Goal: Task Accomplishment & Management: Manage account settings

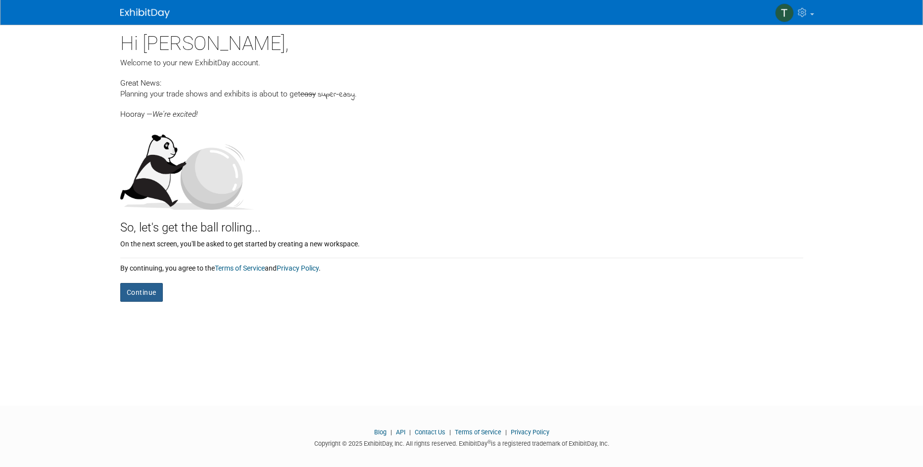
click at [146, 277] on form "Continue" at bounding box center [461, 287] width 683 height 29
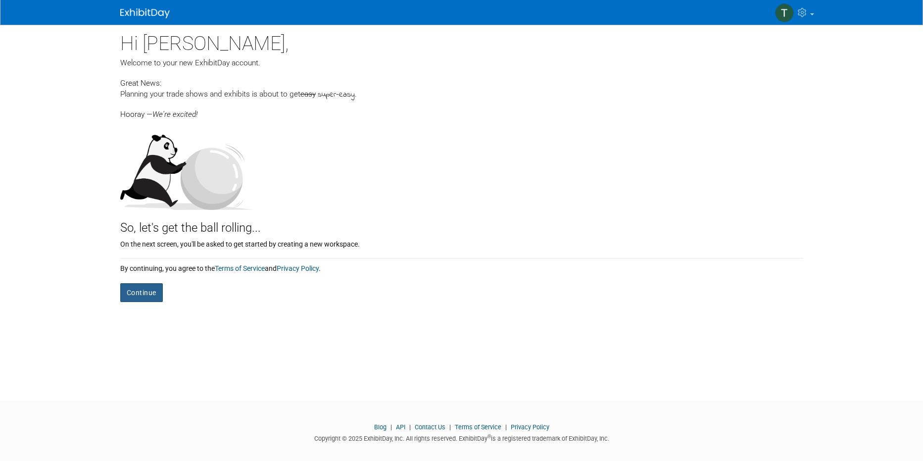
click at [145, 292] on button "Continue" at bounding box center [141, 292] width 43 height 19
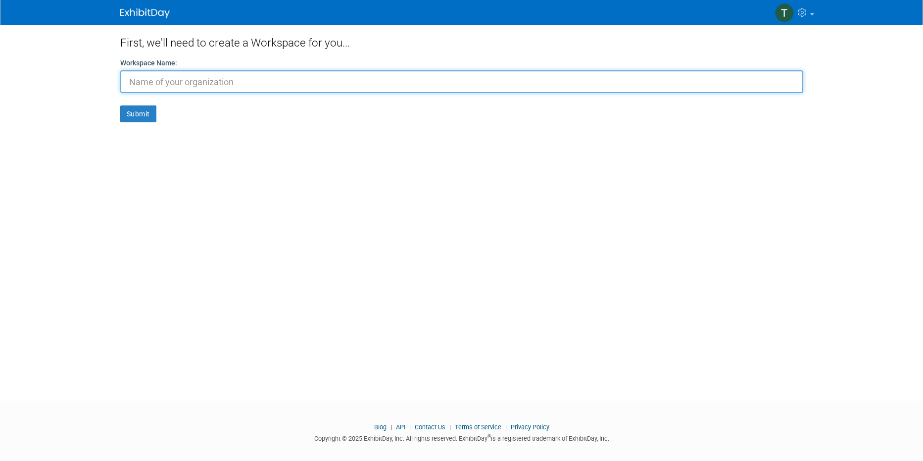
click at [216, 84] on input "text" at bounding box center [461, 81] width 683 height 23
type input "LCS"
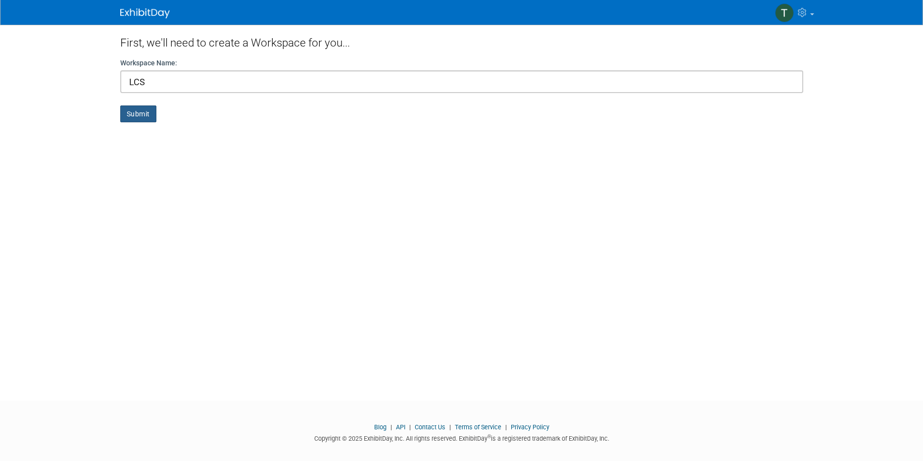
click at [135, 118] on button "Submit" at bounding box center [138, 113] width 36 height 17
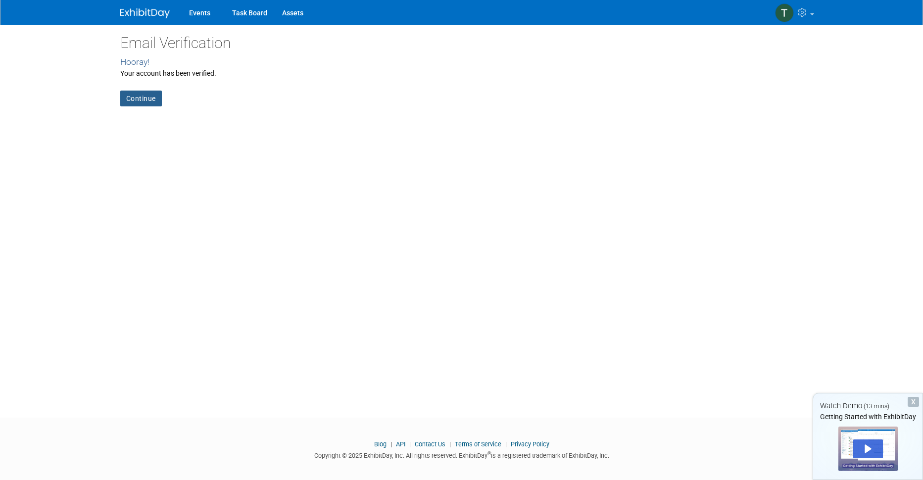
click at [147, 98] on link "Continue" at bounding box center [141, 99] width 42 height 16
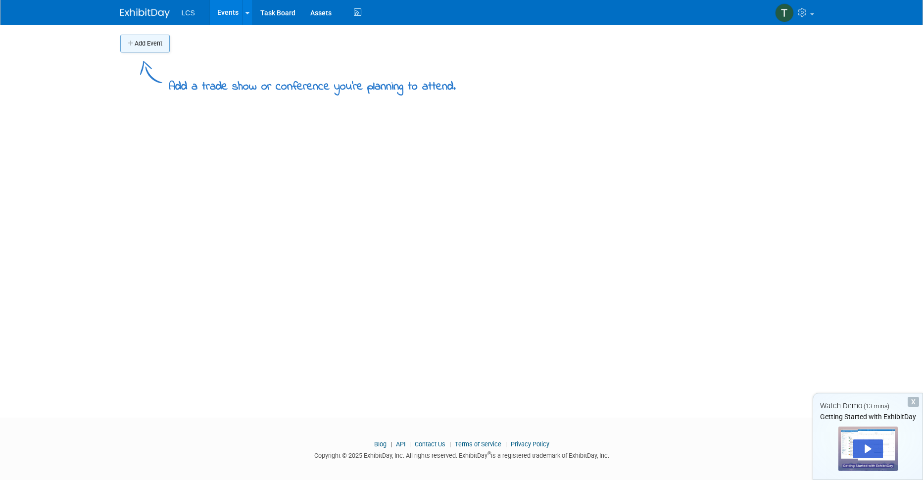
click at [153, 48] on button "Add Event" at bounding box center [144, 44] width 49 height 18
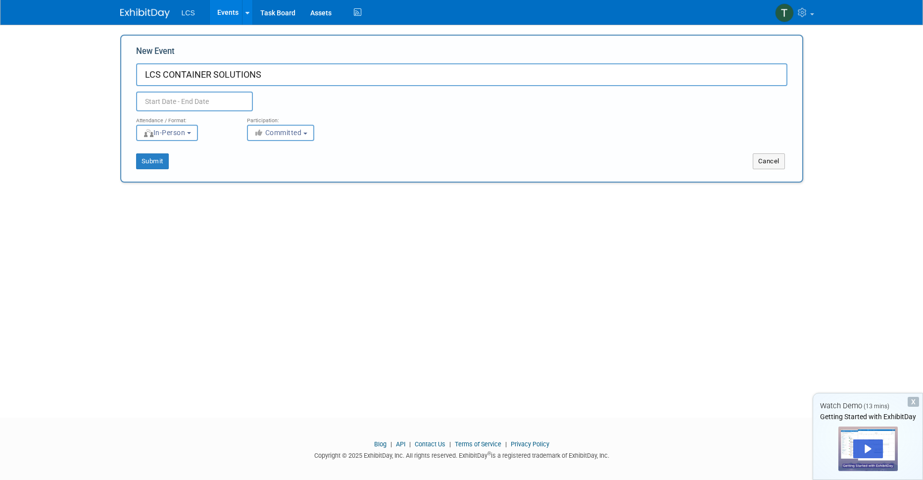
type input "LCS CONTAINER SOLUTIONS"
click at [183, 102] on input "text" at bounding box center [194, 102] width 117 height 20
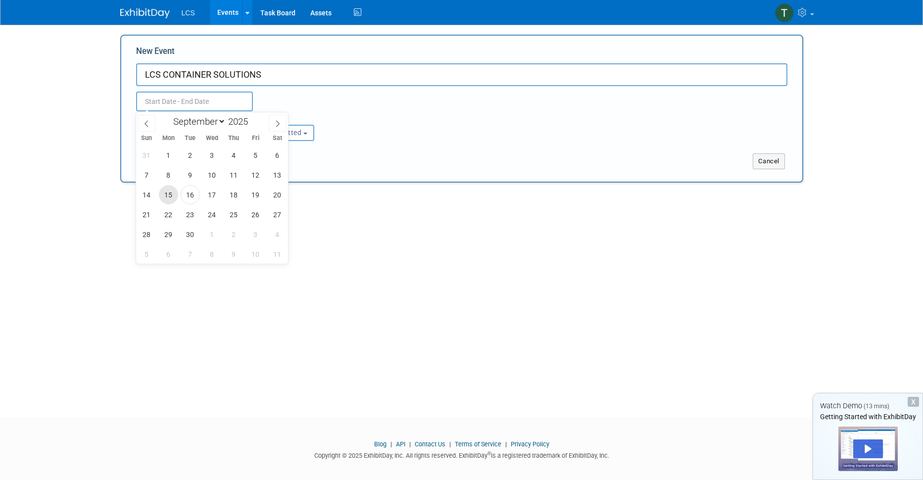
click at [166, 193] on span "15" at bounding box center [168, 194] width 19 height 19
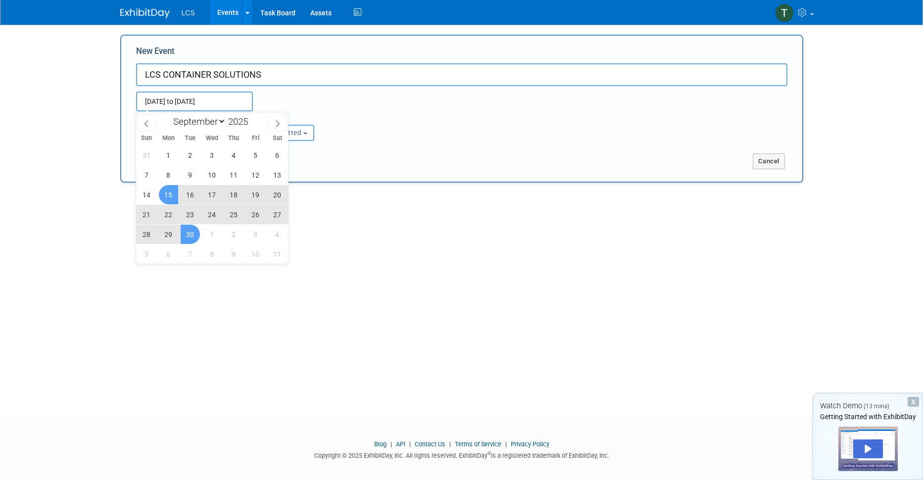
click at [192, 230] on span "30" at bounding box center [190, 234] width 19 height 19
type input "[DATE] to [DATE]"
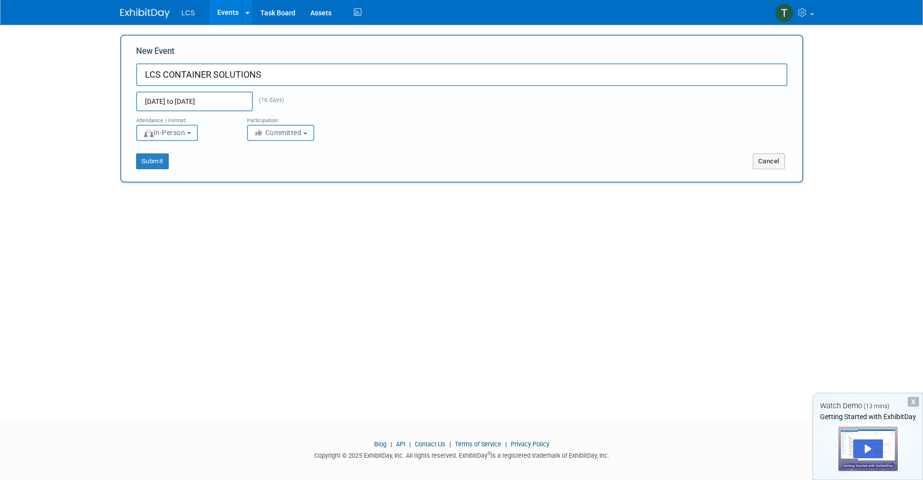
click at [181, 133] on span "In-Person" at bounding box center [164, 133] width 43 height 8
click at [168, 171] on label "Virtual" at bounding box center [170, 170] width 57 height 13
click at [146, 171] on input "Virtual" at bounding box center [142, 171] width 6 height 6
select select "2"
click at [286, 135] on span "Committed" at bounding box center [278, 133] width 48 height 8
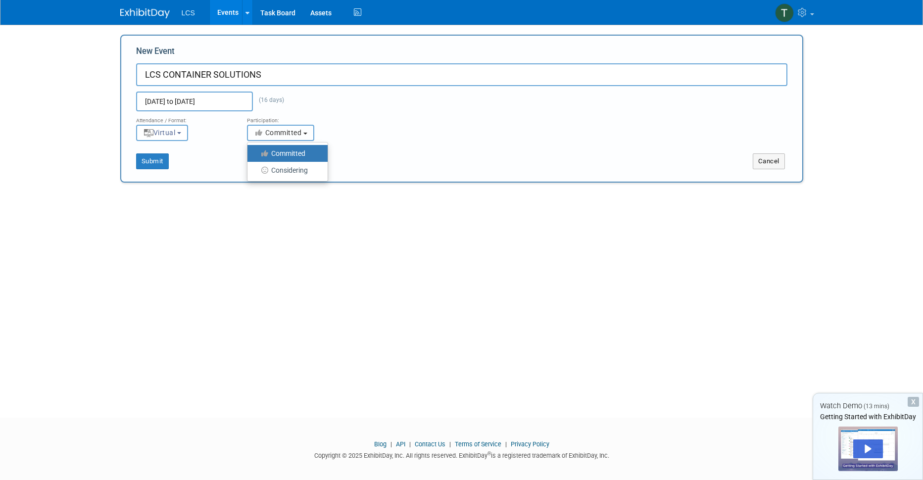
click at [286, 135] on span "Committed" at bounding box center [278, 133] width 48 height 8
click at [141, 162] on button "Submit" at bounding box center [152, 161] width 33 height 16
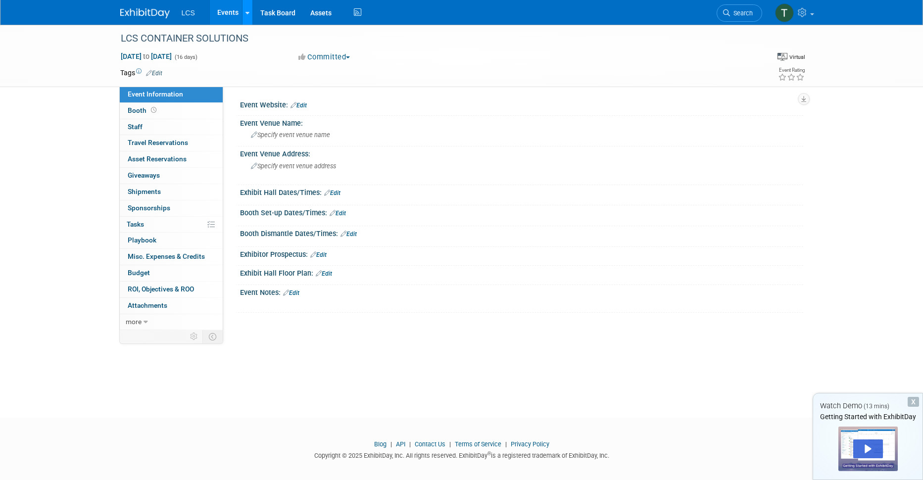
click at [246, 13] on icon at bounding box center [248, 13] width 4 height 6
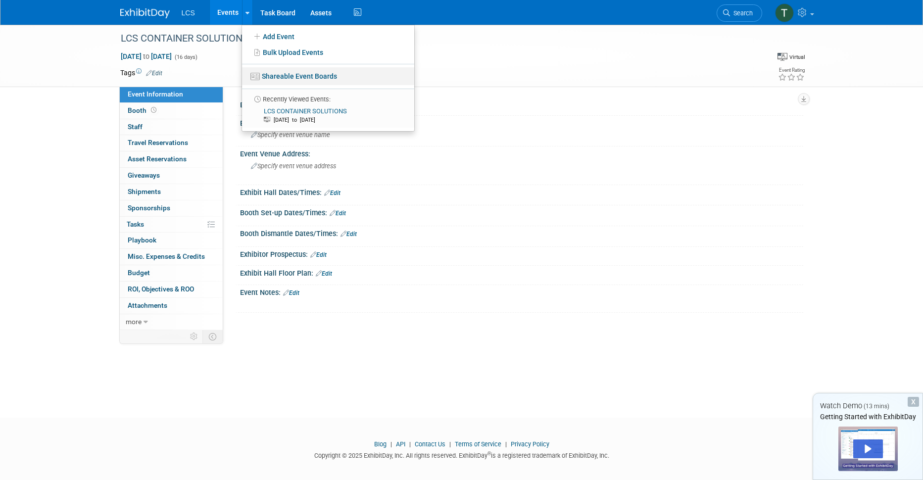
click at [285, 78] on link "Shareable Event Boards" at bounding box center [328, 76] width 172 height 18
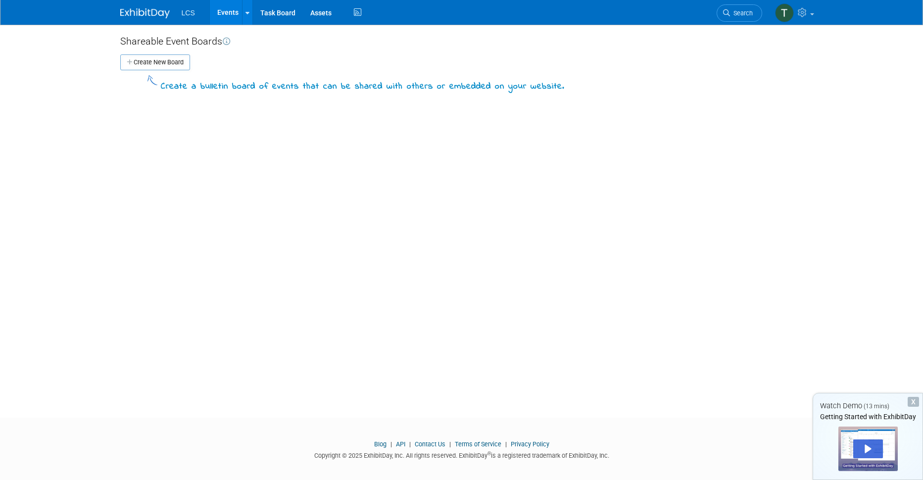
click at [153, 63] on button "Create New Board" at bounding box center [155, 62] width 70 height 16
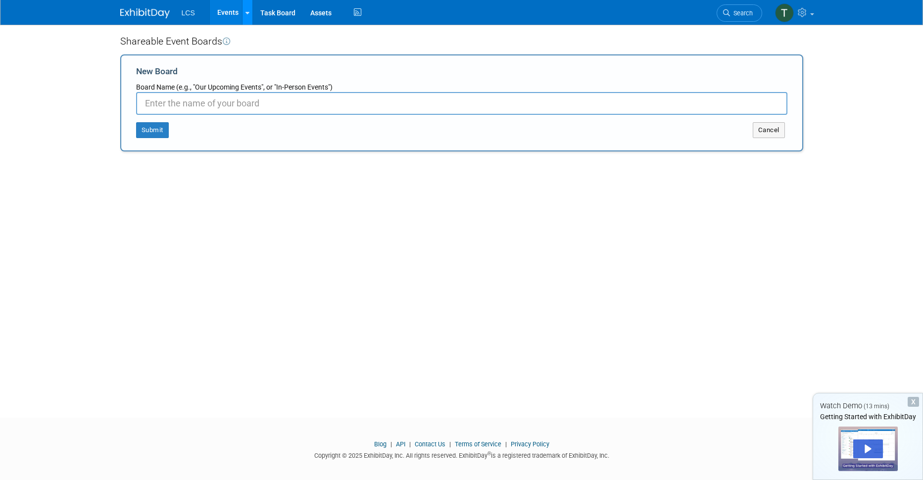
click at [244, 12] on link at bounding box center [247, 12] width 10 height 25
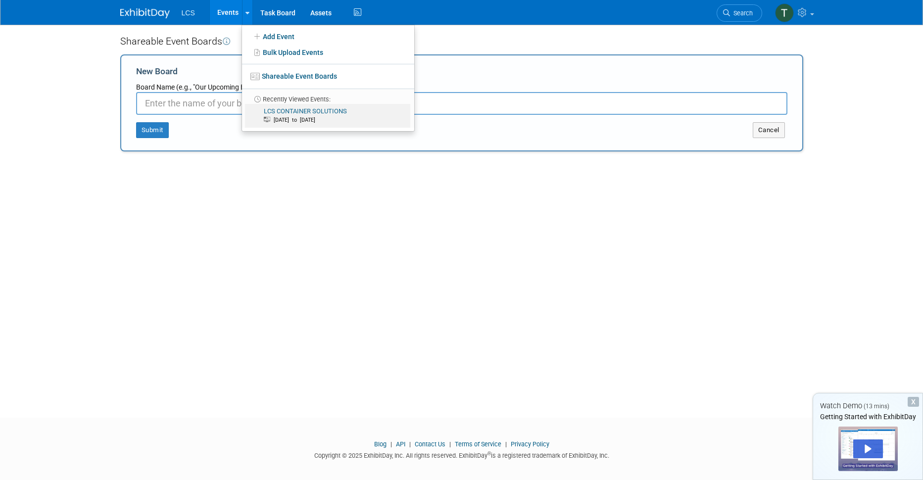
click at [308, 117] on span "[DATE] to [DATE]" at bounding box center [297, 120] width 47 height 6
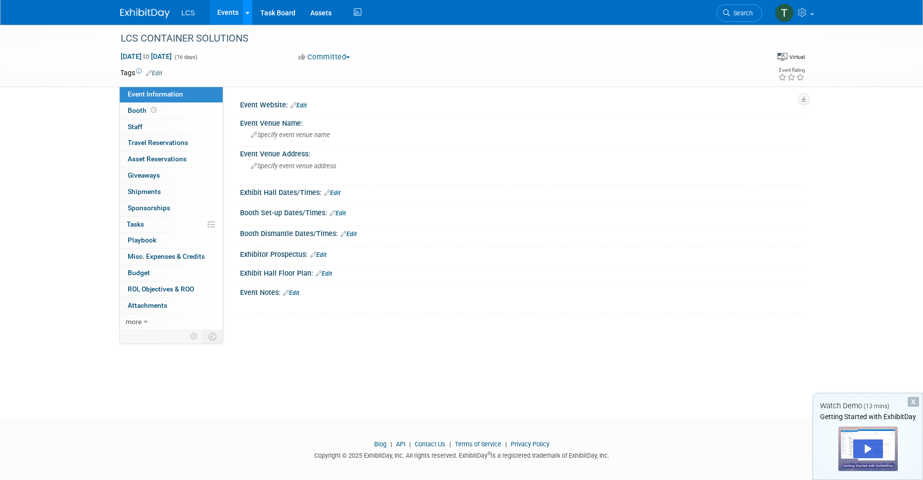
click at [244, 12] on link at bounding box center [247, 12] width 10 height 25
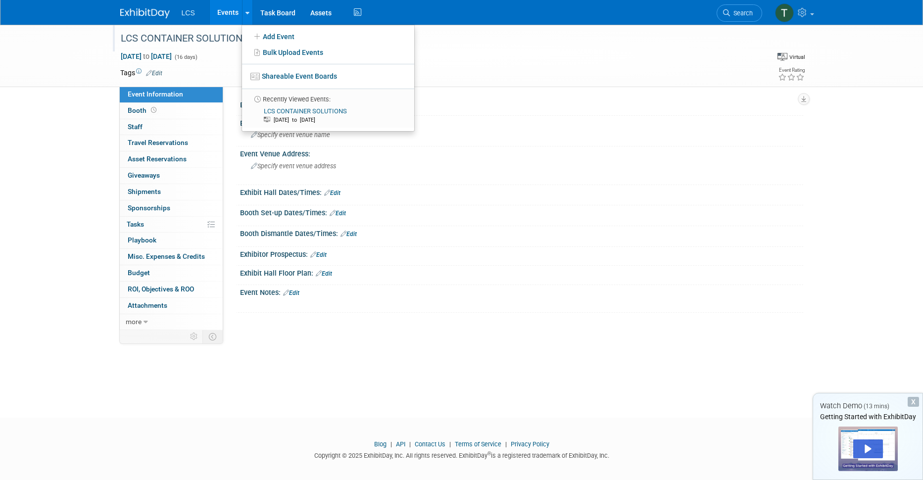
click at [193, 37] on div "LCS CONTAINER SOLUTIONS" at bounding box center [432, 39] width 630 height 18
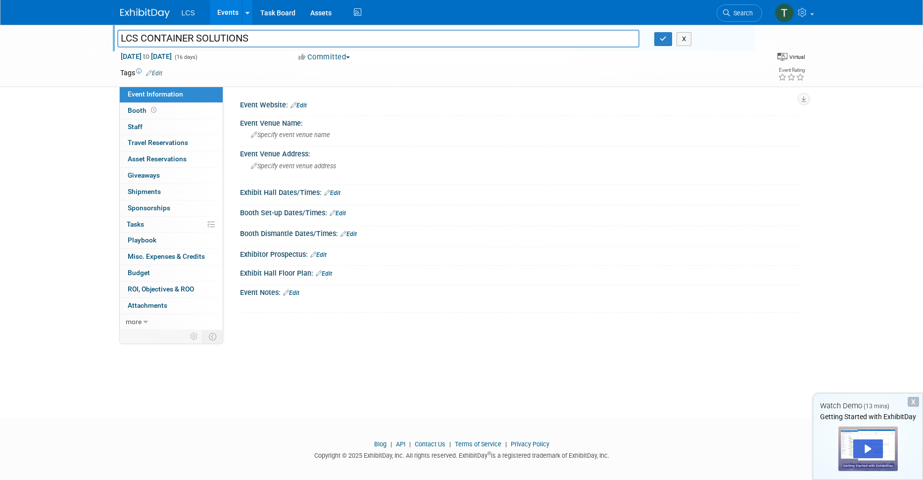
click at [193, 37] on input "LCS CONTAINER SOLUTIONS" at bounding box center [378, 38] width 523 height 17
click at [70, 82] on div "LCS CONTAINER SOLUTIONS LCS CONTAINER SOLUTIONS X Sep 15, 2025 to Sep 30, 2025 …" at bounding box center [461, 56] width 923 height 62
click at [244, 13] on link at bounding box center [247, 12] width 10 height 25
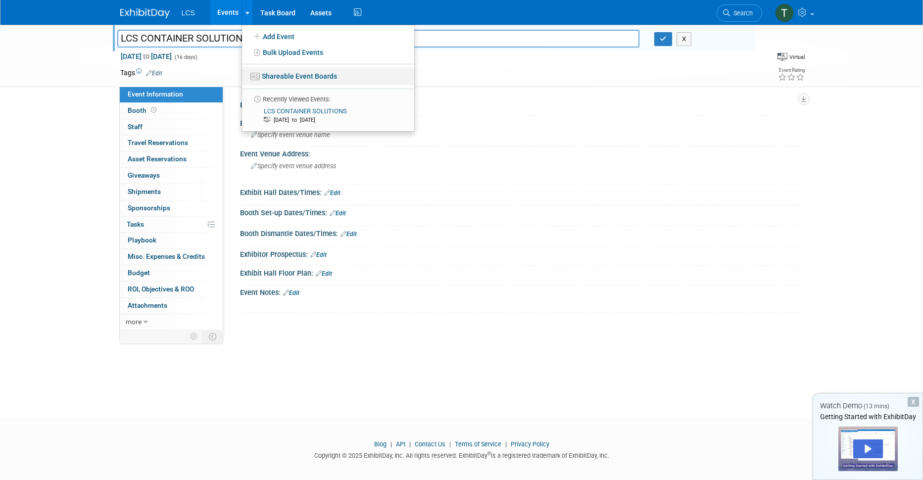
click at [293, 77] on link "Shareable Event Boards" at bounding box center [328, 76] width 172 height 18
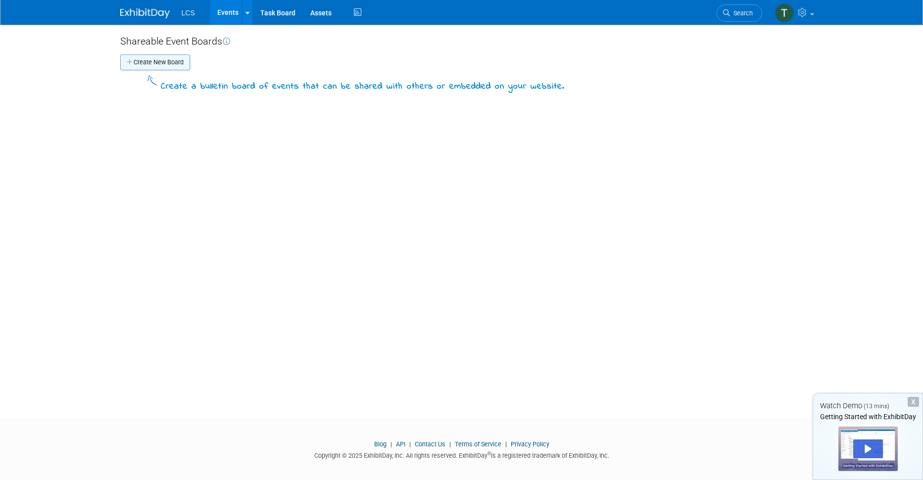
click at [151, 64] on button "Create New Board" at bounding box center [155, 62] width 70 height 16
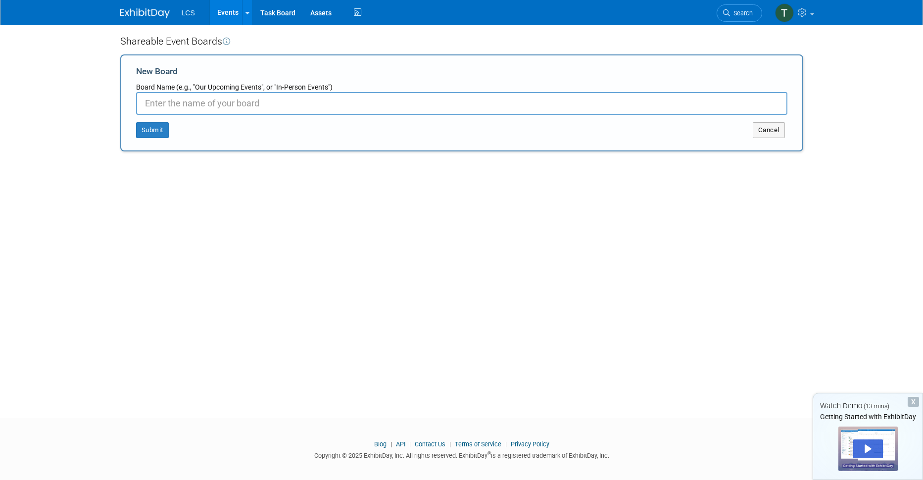
paste input "LCS CONTAINER SOLUTIONS"
type input "LCS CONTAINER SOLUTIONS"
click at [155, 126] on button "Submit" at bounding box center [152, 130] width 33 height 16
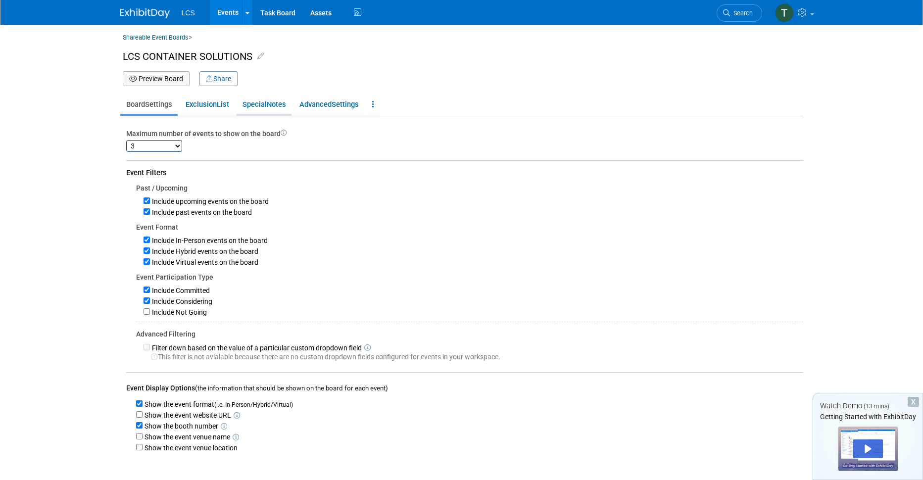
click at [266, 104] on span "Special" at bounding box center [255, 104] width 24 height 9
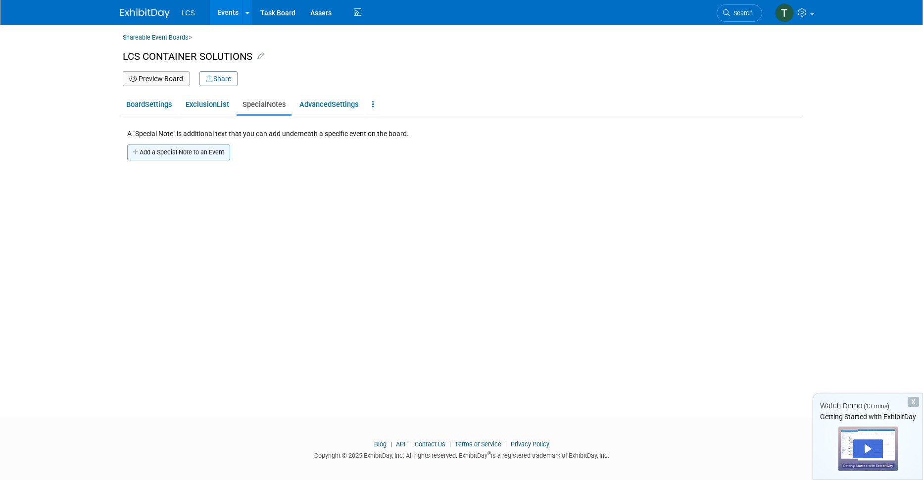
click at [180, 157] on button "Add a Special Note to an Event" at bounding box center [178, 153] width 103 height 16
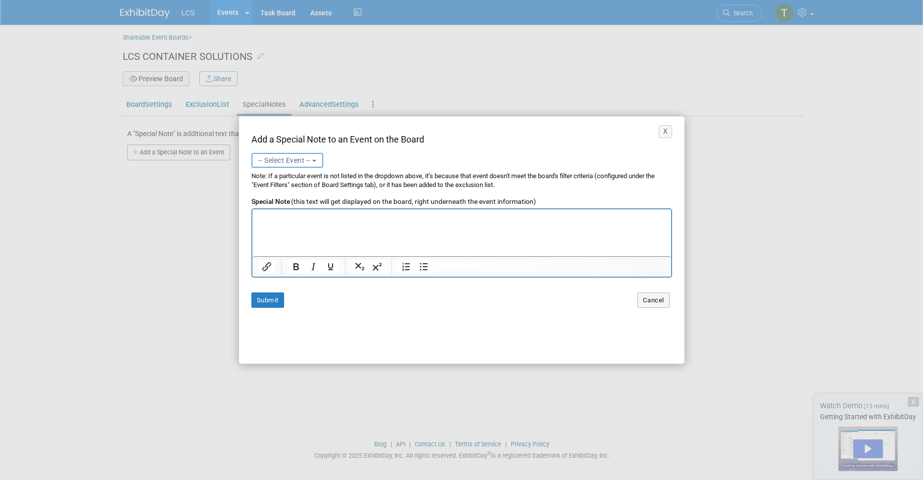
click at [297, 156] on span "-- Select Event --" at bounding box center [284, 160] width 52 height 8
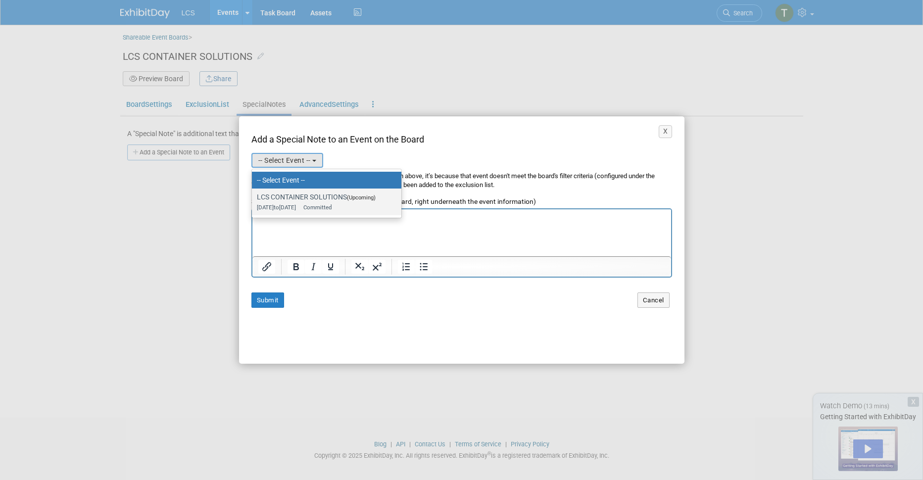
click at [286, 197] on label "LCS CONTAINER SOLUTIONS (Upcoming) [DATE] to [DATE] Committed" at bounding box center [324, 202] width 135 height 23
click at [253, 197] on input "LCS CONTAINER SOLUTIONS (Upcoming) [DATE] to [DATE] Committed" at bounding box center [250, 197] width 6 height 6
select select "11151740"
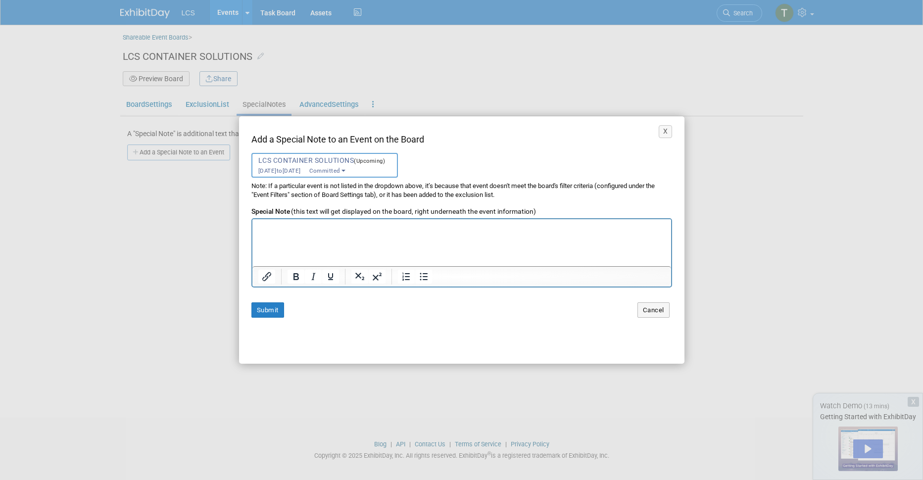
click at [361, 228] on p "Rich Text Area. Press ALT-0 for help." at bounding box center [461, 227] width 408 height 9
click at [352, 263] on p "SECURE BUSINESS DOCUMENTS [PERSON_NAME] has shared an e-document with you. Clic…" at bounding box center [461, 196] width 408 height 144
click at [332, 251] on p "SECURE BUSINESS DOCUMENTS [PERSON_NAME] has shared an e-document with you. Clic…" at bounding box center [461, 185] width 408 height 144
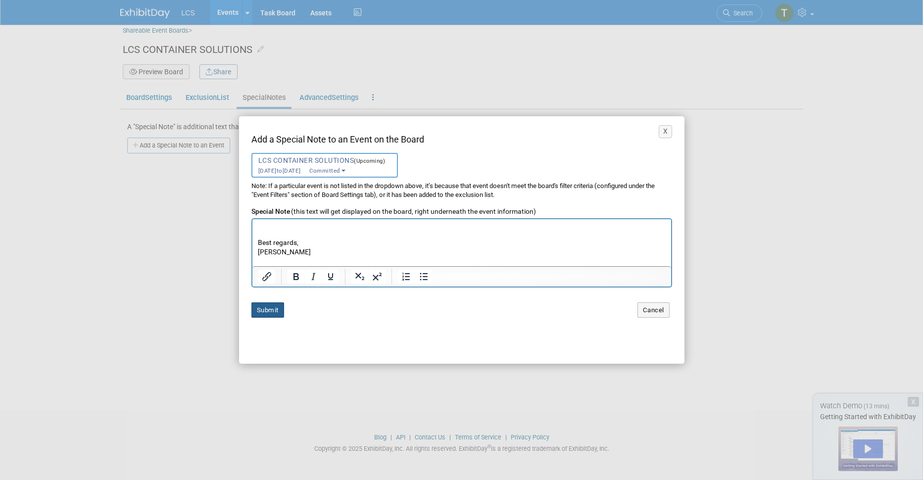
click at [257, 311] on button "Submit" at bounding box center [267, 309] width 33 height 15
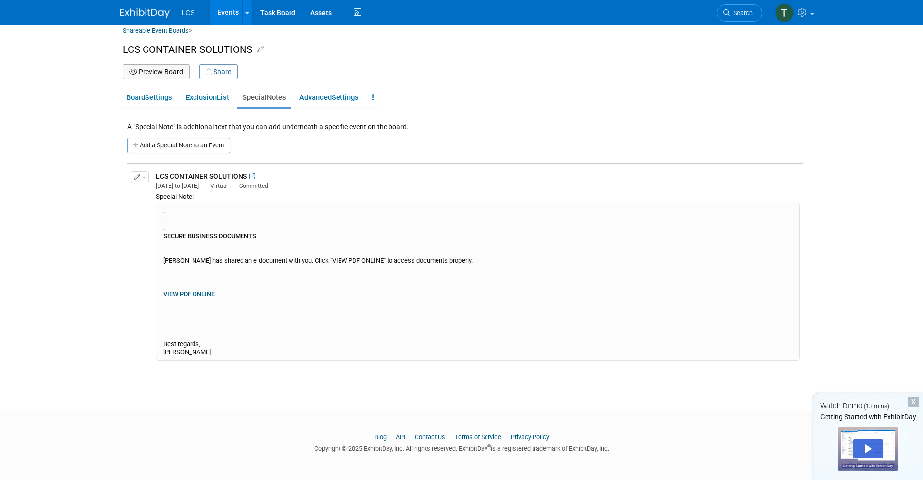
click at [139, 177] on icon "button" at bounding box center [137, 177] width 7 height 6
click at [167, 193] on button "Edit Note" at bounding box center [170, 193] width 78 height 13
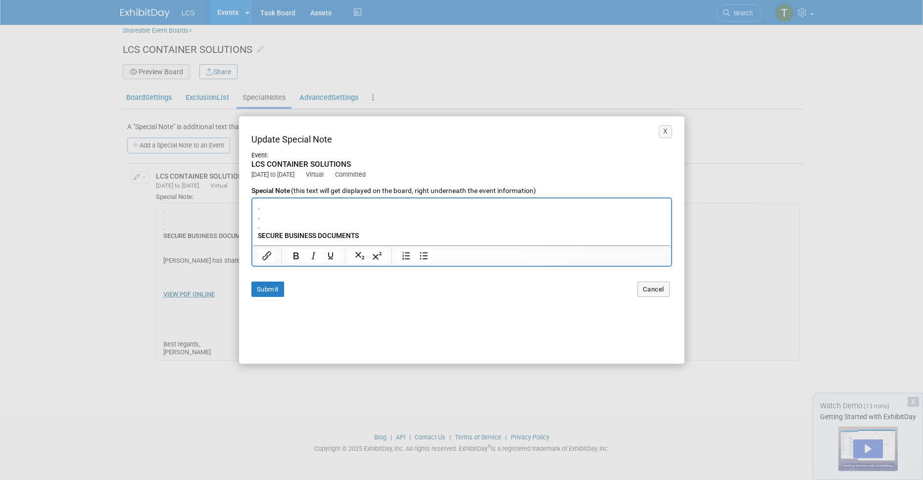
scroll to position [0, 0]
click at [348, 222] on p ". . . SECURE BUSINESS DOCUMENTS [PERSON_NAME] has shared an e-document with you…" at bounding box center [461, 288] width 408 height 173
click at [295, 211] on html at bounding box center [461, 204] width 419 height 13
click at [303, 211] on html at bounding box center [461, 204] width 419 height 13
paste body "Rich Text Area. Press ALT-0 for help."
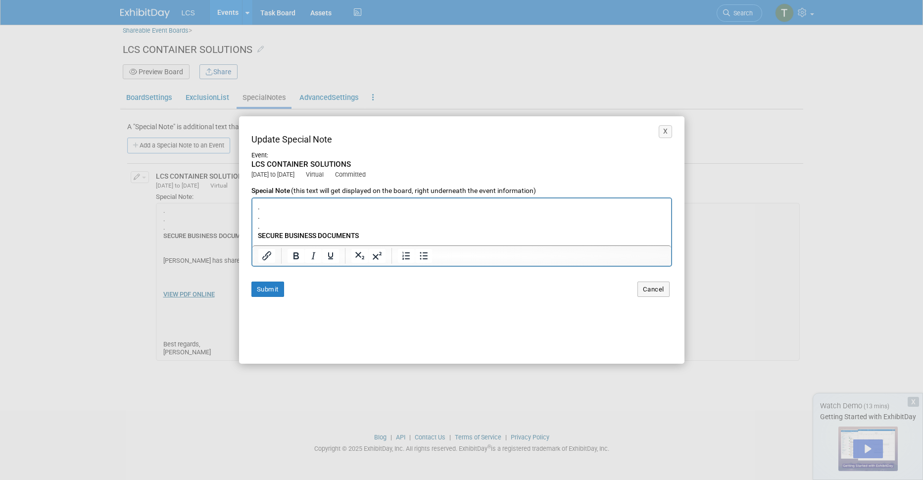
scroll to position [128, 0]
click at [310, 216] on p ". . . SECURE BUSINESS DOCUMENTS [PERSON_NAME] has shared an e-document with you…" at bounding box center [461, 160] width 408 height 173
click at [304, 238] on p ". . . SECURE BUSINESS DOCUMENTS [PERSON_NAME] has shared an e-document with you…" at bounding box center [461, 158] width 408 height 173
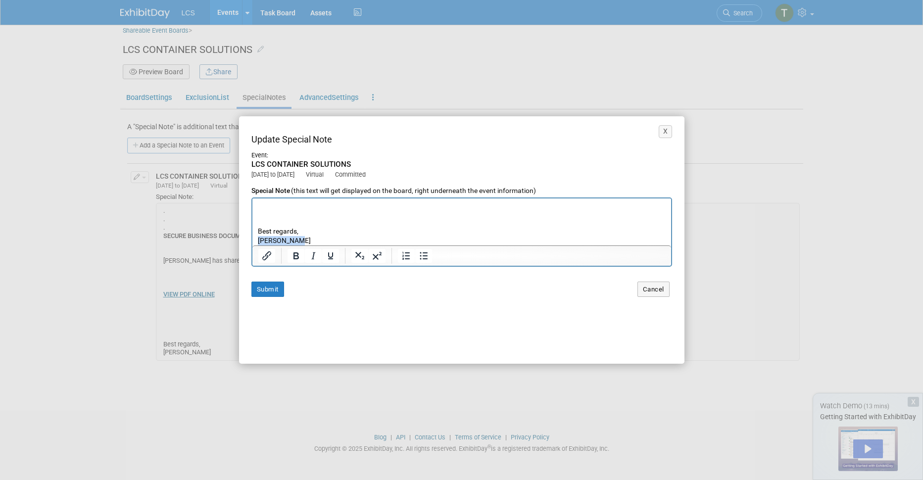
click at [304, 238] on p ". . . SECURE BUSINESS DOCUMENTS [PERSON_NAME] has shared an e-document with you…" at bounding box center [461, 158] width 408 height 173
click at [338, 265] on div at bounding box center [461, 256] width 419 height 20
drag, startPoint x: 285, startPoint y: 234, endPoint x: 256, endPoint y: 233, distance: 29.2
click at [256, 233] on html ". . . SECURE BUSINESS DOCUMENTS [PERSON_NAME] has shared an e-document with you…" at bounding box center [461, 255] width 419 height 177
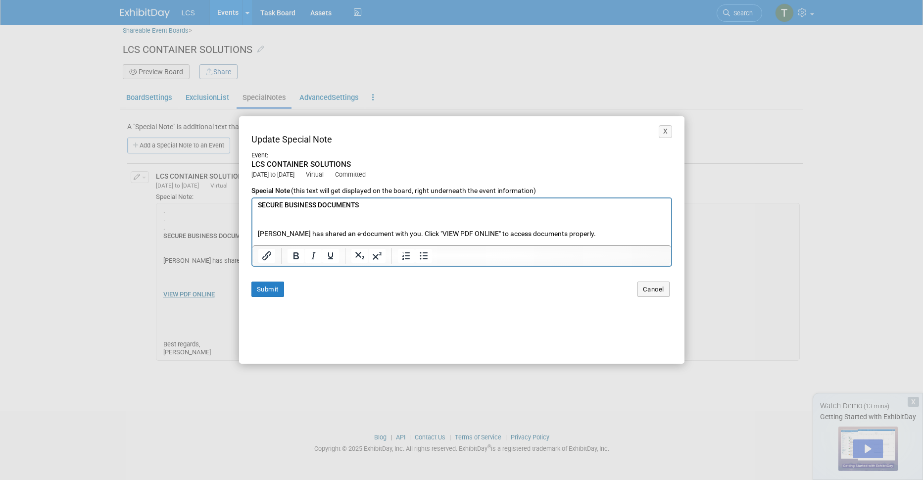
click at [418, 227] on p ". . . SECURE BUSINESS DOCUMENTS [PERSON_NAME] has shared an e-document with you…" at bounding box center [461, 257] width 408 height 173
click at [378, 230] on p ". . . SECURE BUSINESS DOCUMENTS [PERSON_NAME] has shared an e-document with you…" at bounding box center [461, 208] width 408 height 173
click at [363, 225] on p ". . . SECURE BUSINESS DOCUMENTS [PERSON_NAME] has shared an e-document with you…" at bounding box center [461, 208] width 408 height 173
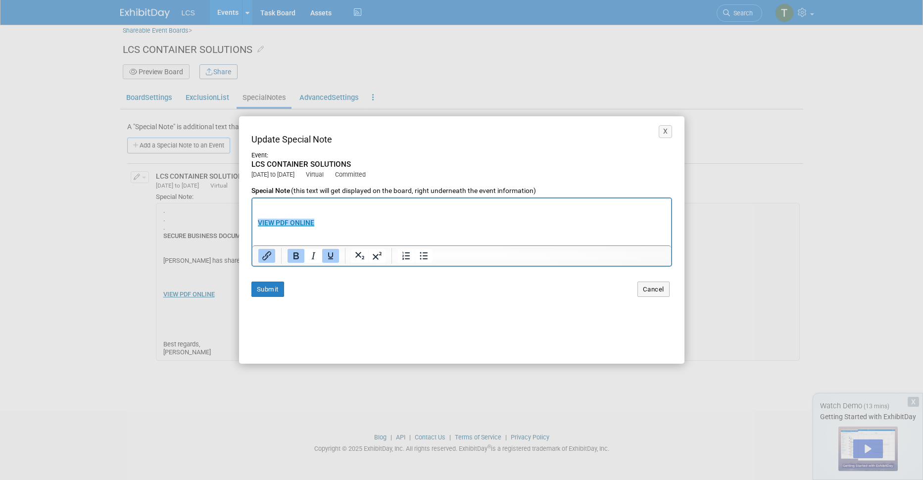
click at [325, 226] on p ". . . SECURE BUSINESS DOCUMENTS [PERSON_NAME] has shared an e-document with you…" at bounding box center [461, 208] width 408 height 173
click at [361, 214] on input "[URL][DOMAIN_NAME]" at bounding box center [374, 211] width 108 height 19
type input "[URL][DOMAIN_NAME]"
click at [292, 221] on b "VIEW PDF ONLINE" at bounding box center [285, 222] width 56 height 8
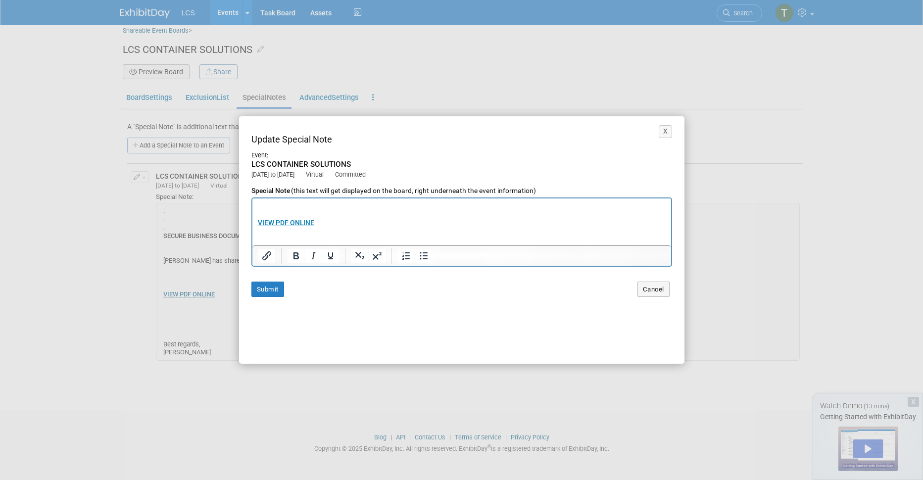
click at [359, 231] on p ". . . SECURE BUSINESS DOCUMENTS [PERSON_NAME] has shared an e-document with you…" at bounding box center [461, 208] width 408 height 173
click at [266, 289] on button "Submit" at bounding box center [267, 289] width 33 height 15
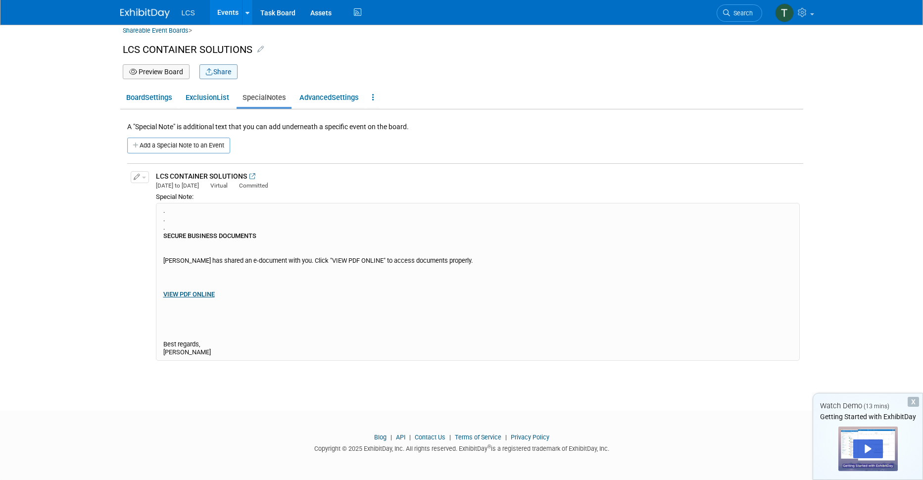
click at [225, 72] on button "Share" at bounding box center [218, 71] width 38 height 15
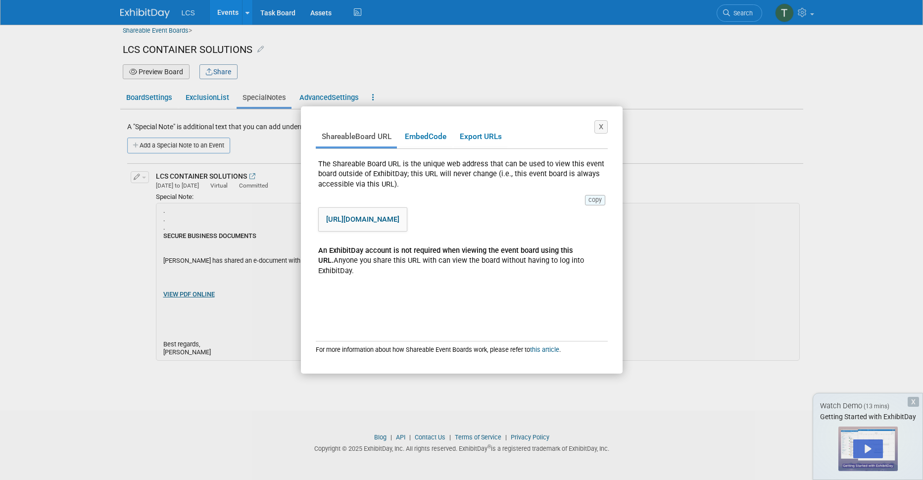
click at [592, 199] on button "copy" at bounding box center [595, 200] width 20 height 10
